Goal: Task Accomplishment & Management: Manage account settings

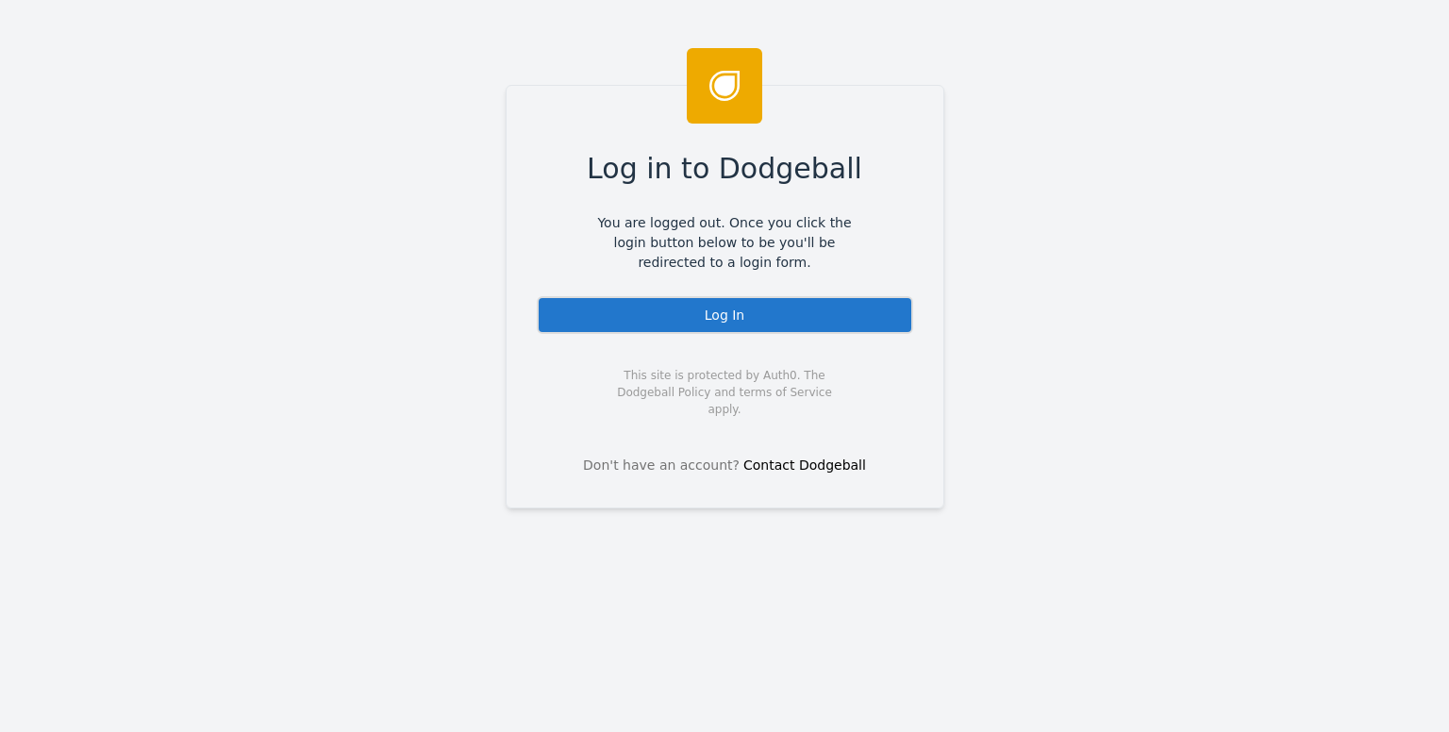
click at [637, 325] on div "Log In" at bounding box center [725, 315] width 376 height 38
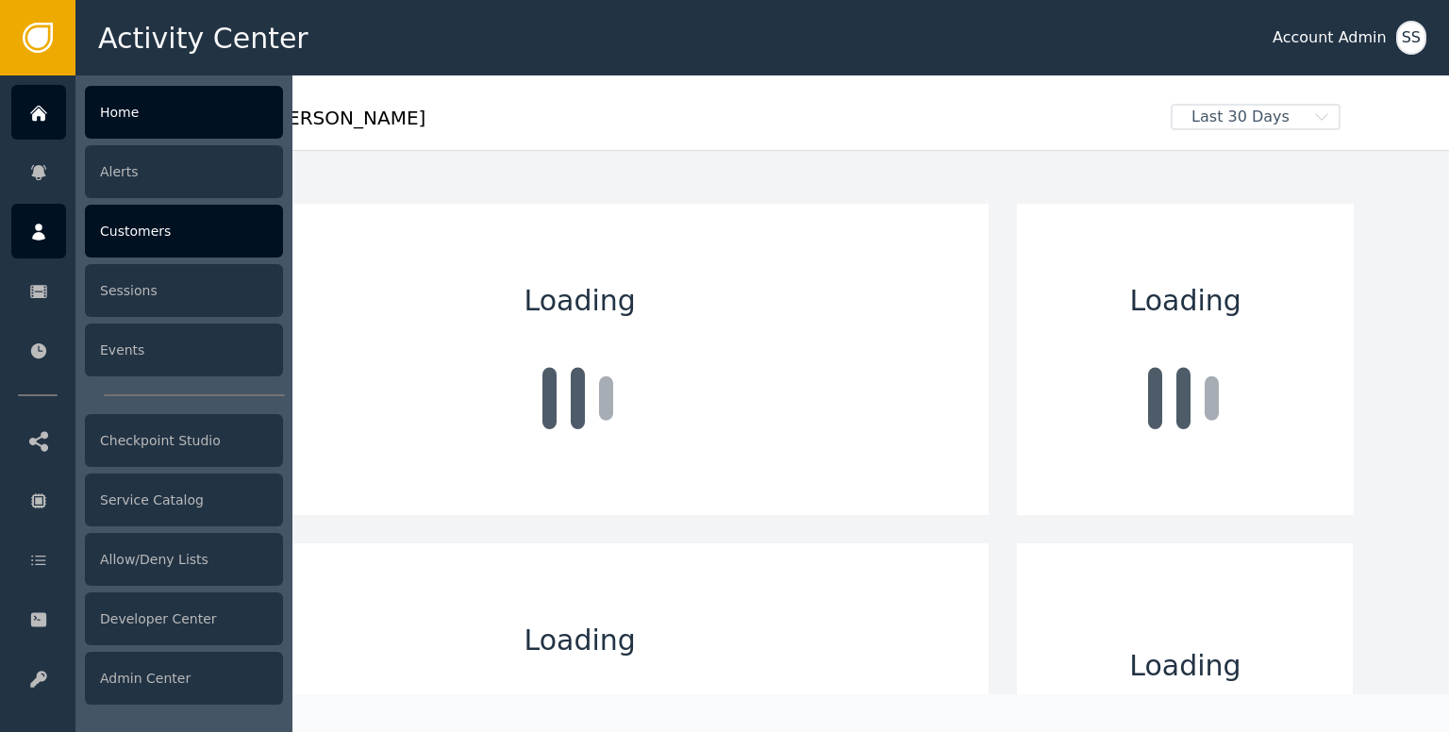
click at [98, 237] on div "Customers" at bounding box center [184, 231] width 198 height 53
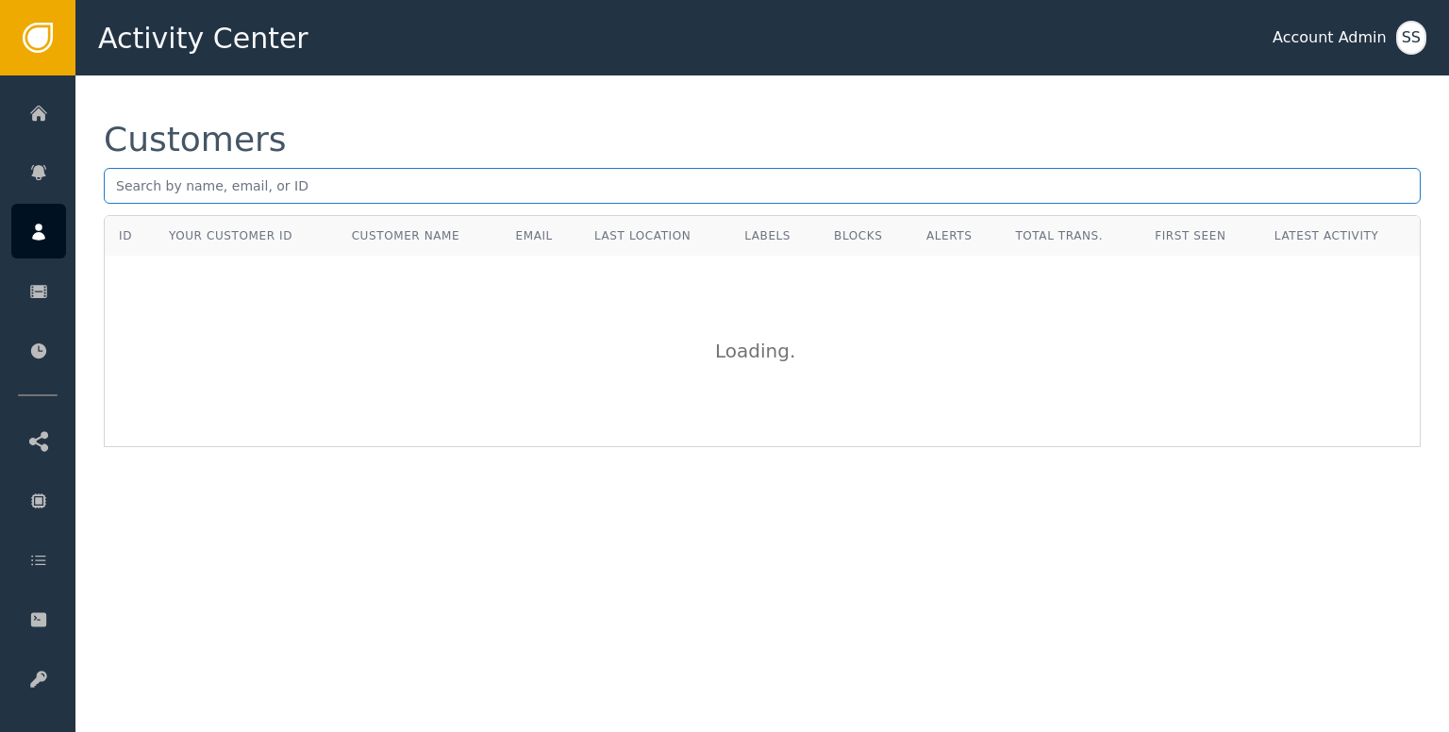
click at [240, 176] on input "text" at bounding box center [762, 186] width 1317 height 36
paste input "[EMAIL_ADDRESS][DOMAIN_NAME]"
paste input "efa3a3b0-39ff-43b7-bb60-c1d60c435c18"
paste input "[EMAIL_ADDRESS][DOMAIN_NAME]"
type input "[EMAIL_ADDRESS][DOMAIN_NAME]"
